Goal: Find specific page/section: Find specific page/section

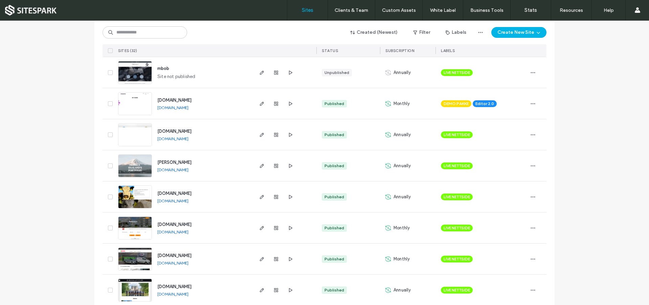
scroll to position [440, 0]
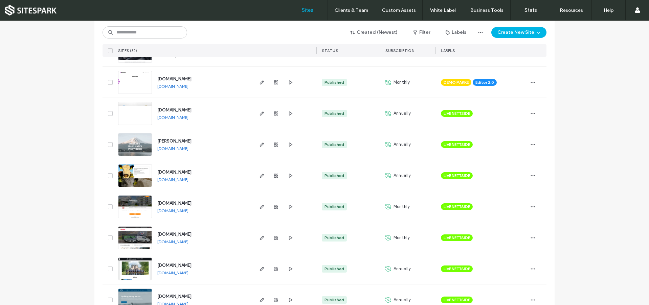
click at [131, 78] on img at bounding box center [134, 94] width 33 height 46
